Goal: Find specific page/section: Find specific page/section

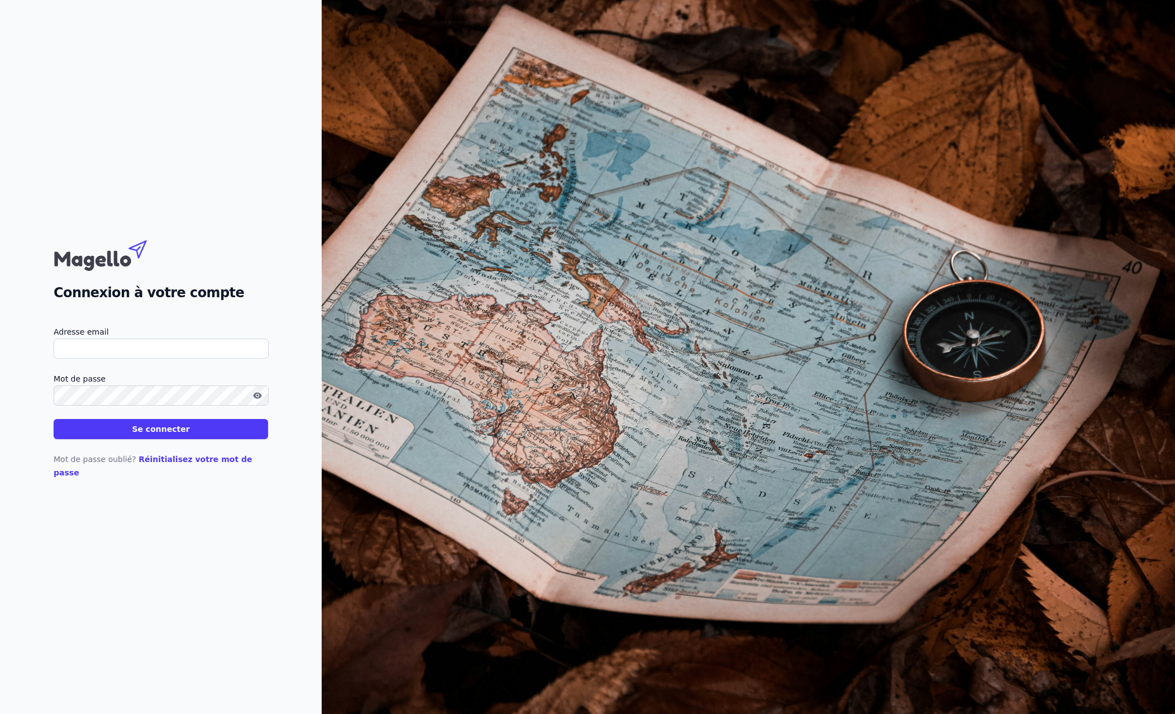
type input "[EMAIL_ADDRESS][DOMAIN_NAME]"
click at [163, 437] on button "Se connecter" at bounding box center [161, 429] width 214 height 20
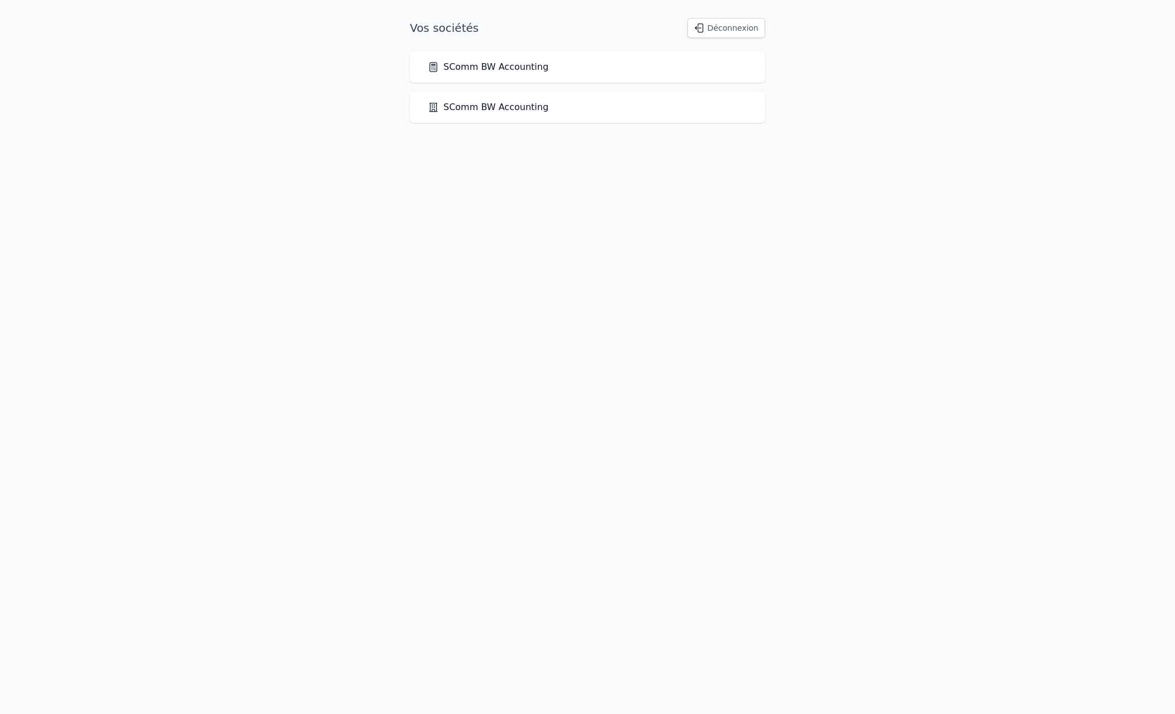
click at [474, 65] on link "SComm BW Accounting" at bounding box center [488, 66] width 121 height 13
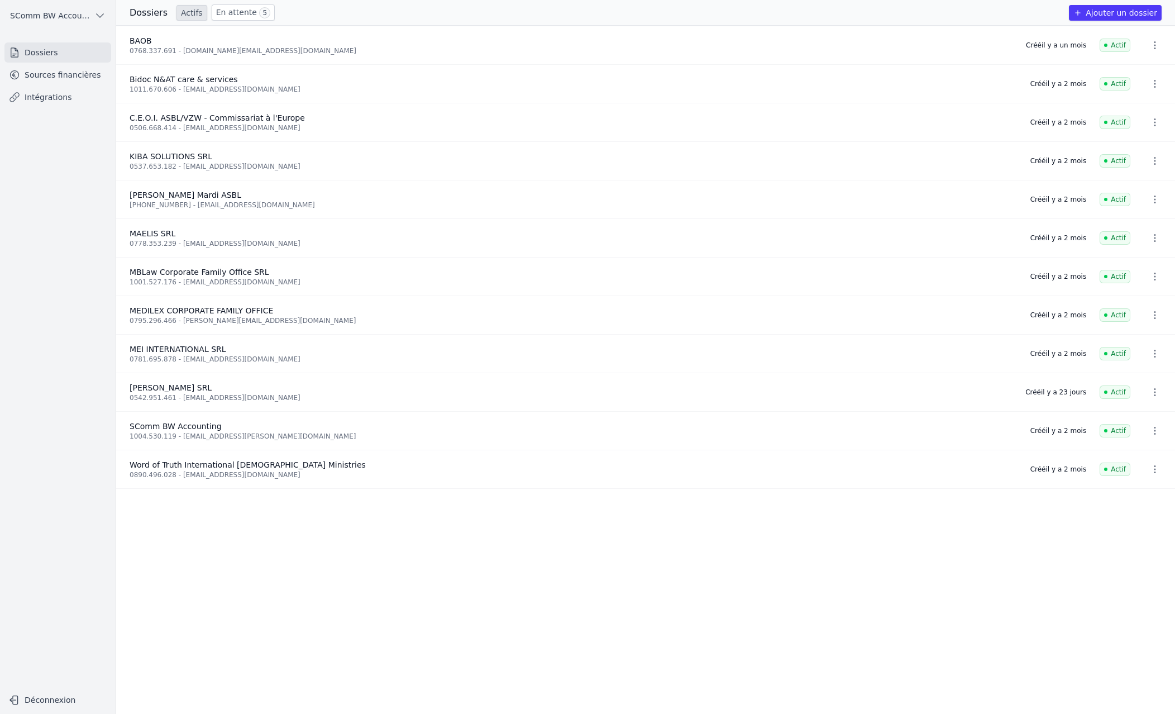
click at [226, 14] on link "En attente 5" at bounding box center [243, 12] width 63 height 16
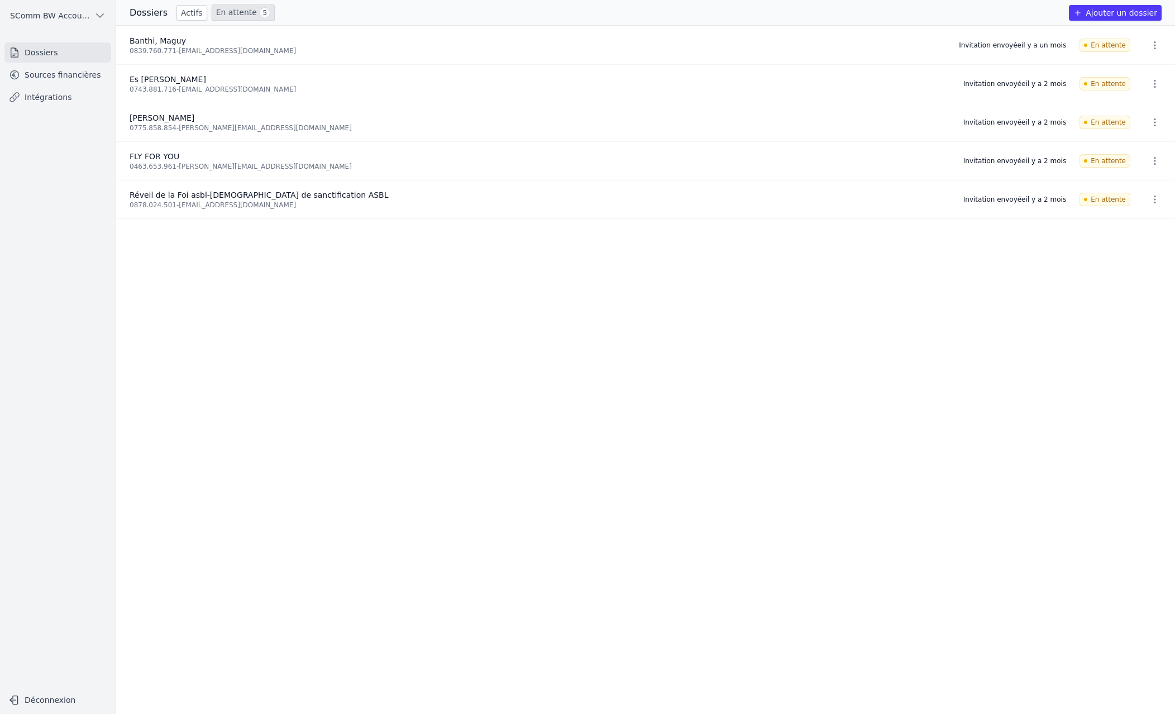
click at [187, 10] on link "Actifs" at bounding box center [191, 13] width 31 height 16
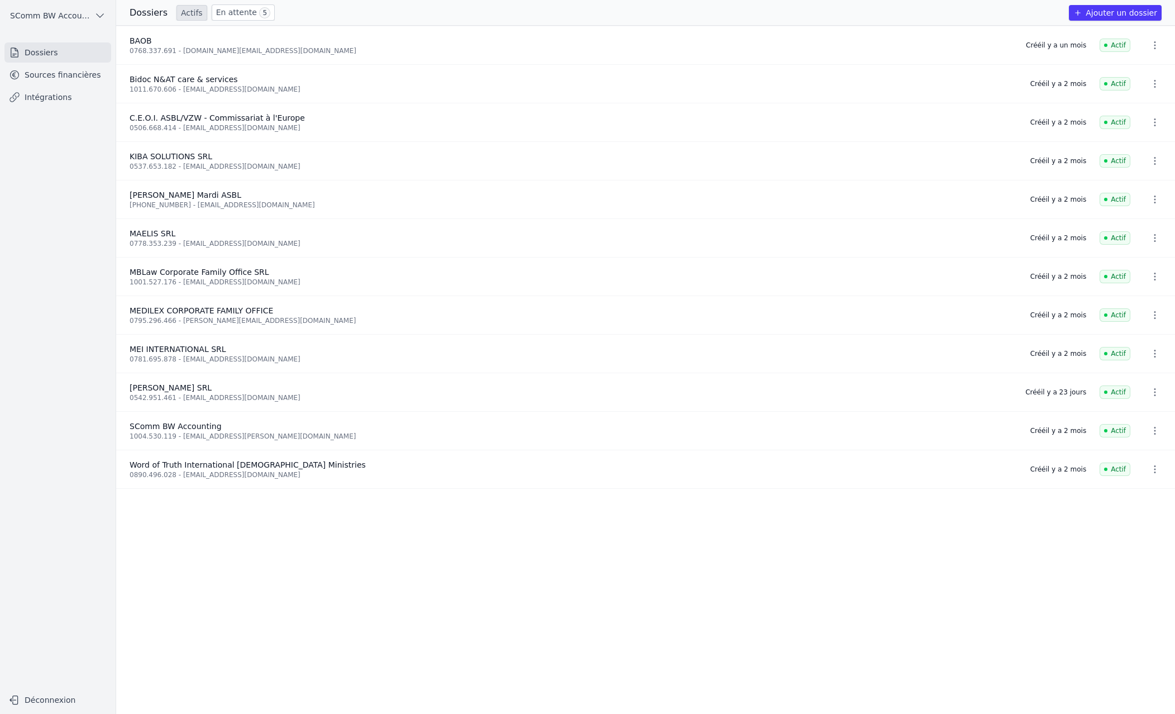
click at [52, 77] on link "Sources financières" at bounding box center [57, 75] width 107 height 20
